Goal: Task Accomplishment & Management: Manage account settings

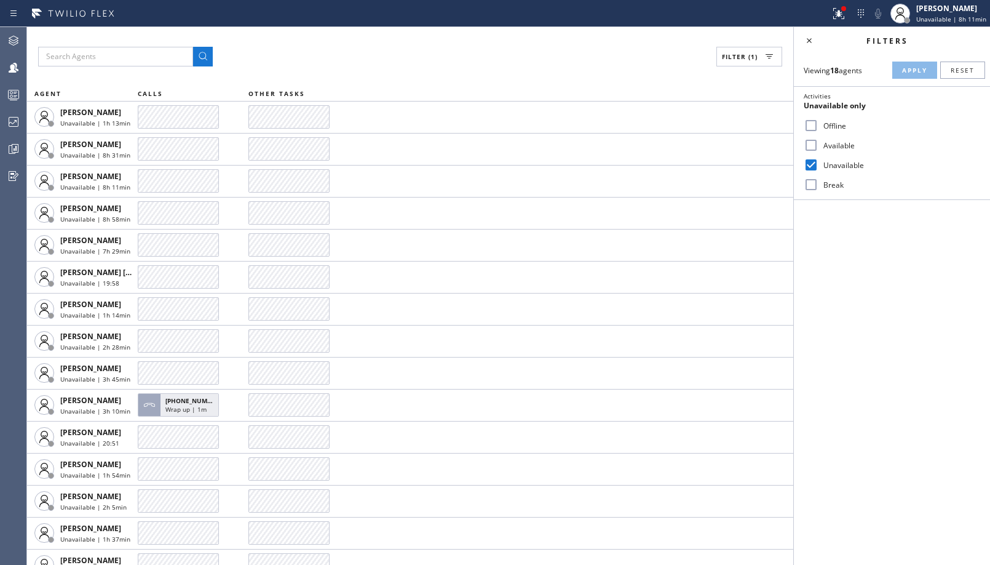
drag, startPoint x: 11, startPoint y: 116, endPoint x: 119, endPoint y: 12, distance: 150.1
click at [12, 116] on icon at bounding box center [13, 121] width 15 height 15
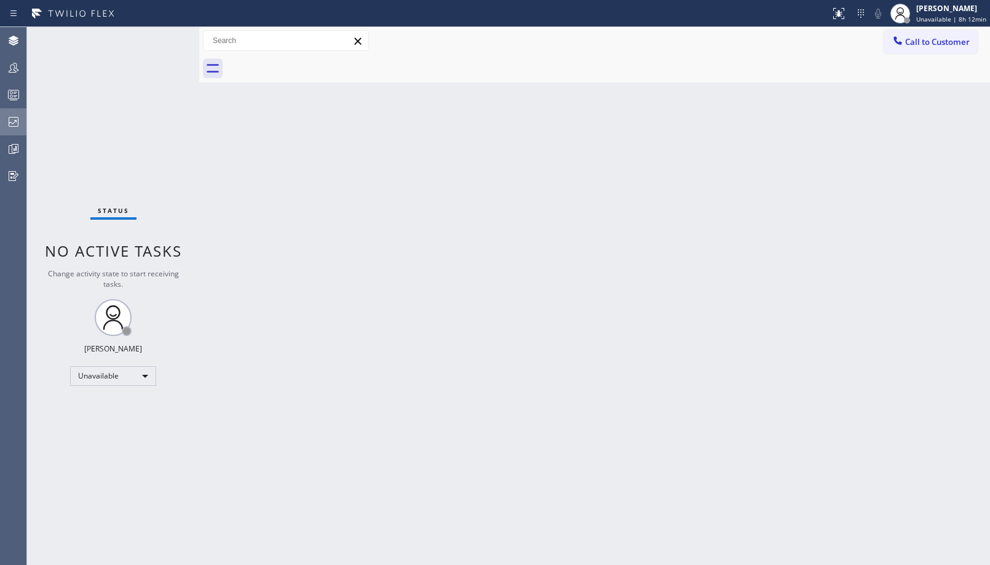
click at [13, 117] on icon at bounding box center [14, 122] width 10 height 10
click at [3, 119] on div at bounding box center [13, 121] width 27 height 15
click at [18, 118] on icon at bounding box center [14, 122] width 10 height 10
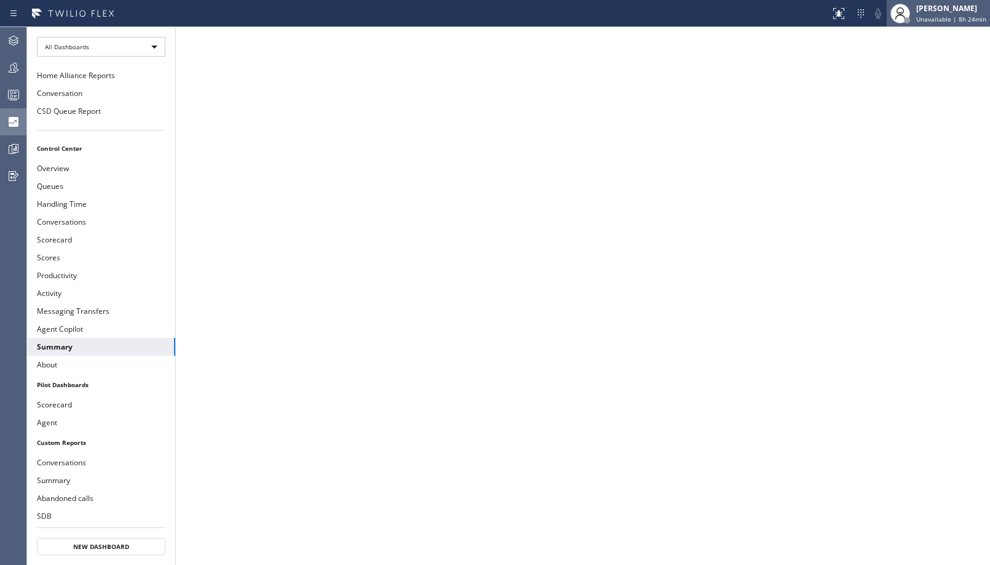
drag, startPoint x: 928, startPoint y: 14, endPoint x: 913, endPoint y: 18, distance: 15.8
click at [927, 14] on div "Ambrosio Lebios Unavailable | 8h 24min" at bounding box center [952, 13] width 76 height 22
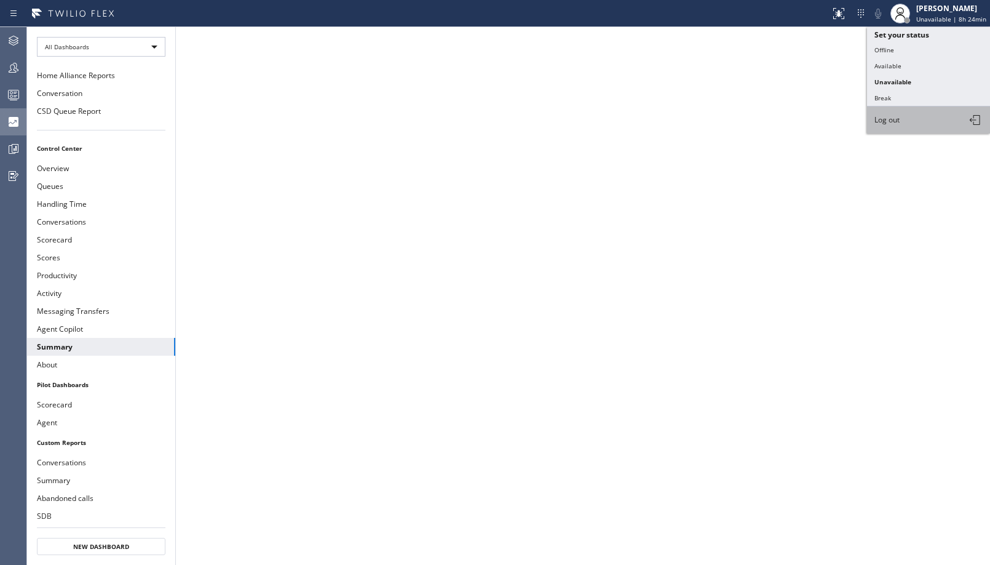
click at [916, 109] on button "Log out" at bounding box center [928, 119] width 123 height 27
